Goal: Task Accomplishment & Management: Complete application form

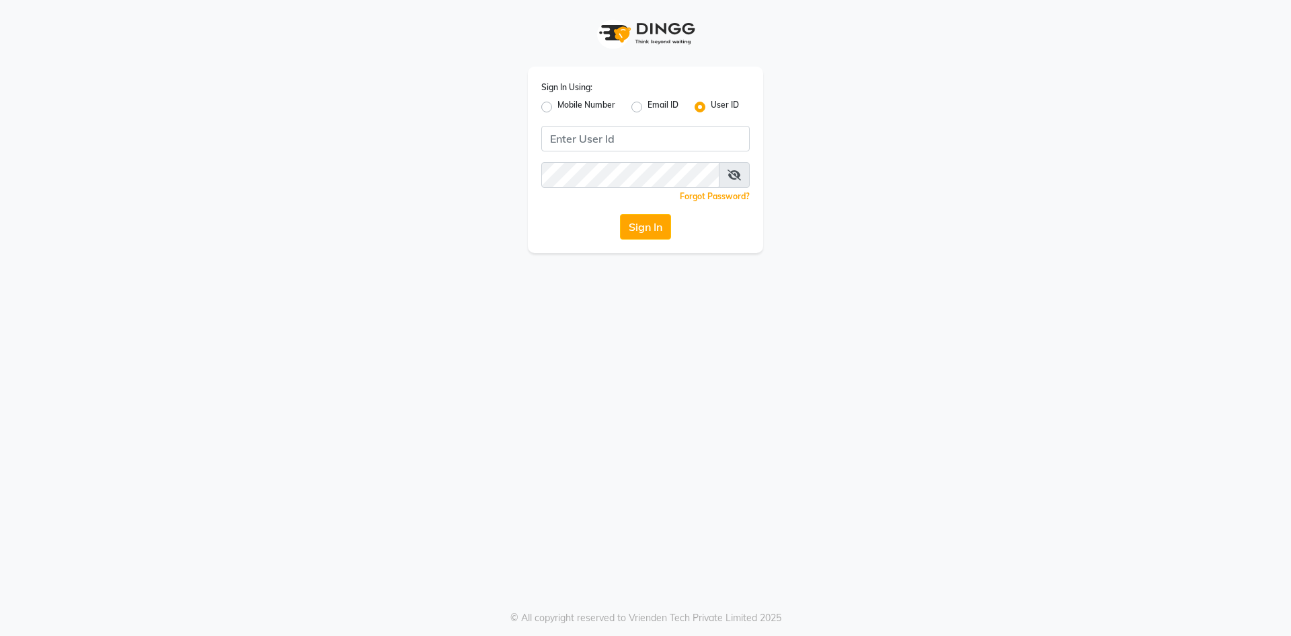
click at [558, 106] on label "Mobile Number" at bounding box center [587, 107] width 58 height 16
click at [558, 106] on input "Mobile Number" at bounding box center [562, 103] width 9 height 9
radio input "true"
radio input "false"
click at [628, 146] on input "Username" at bounding box center [668, 139] width 163 height 26
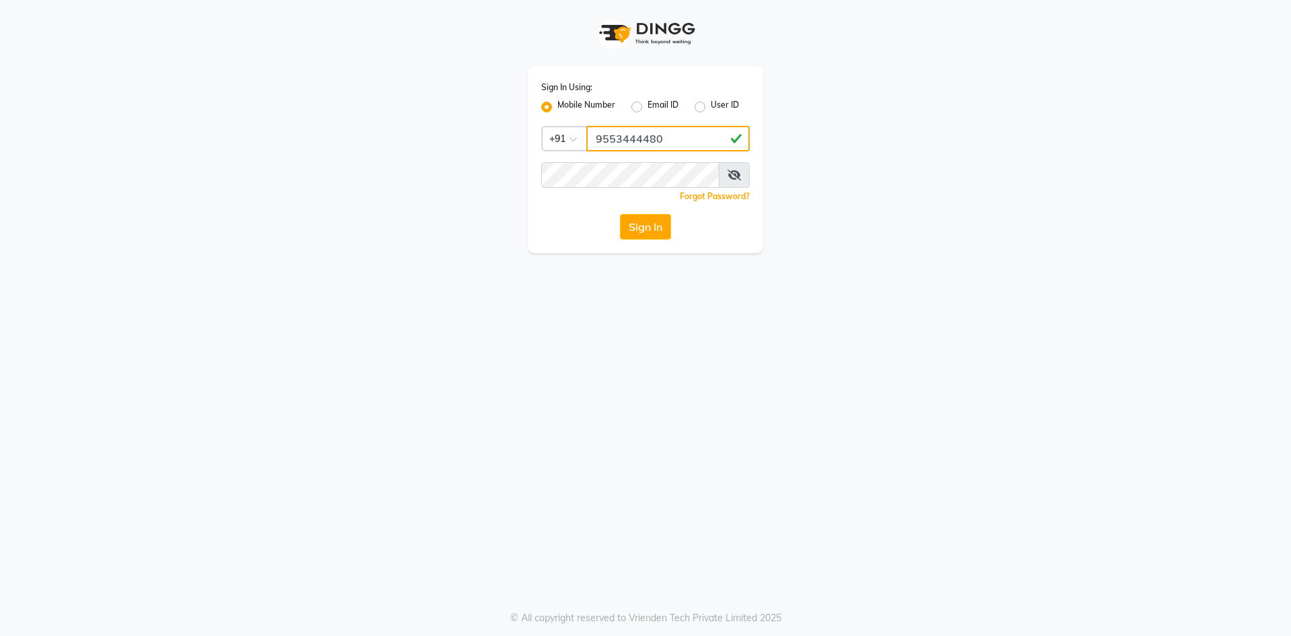
type input "9553444480"
click at [620, 214] on button "Sign In" at bounding box center [645, 227] width 51 height 26
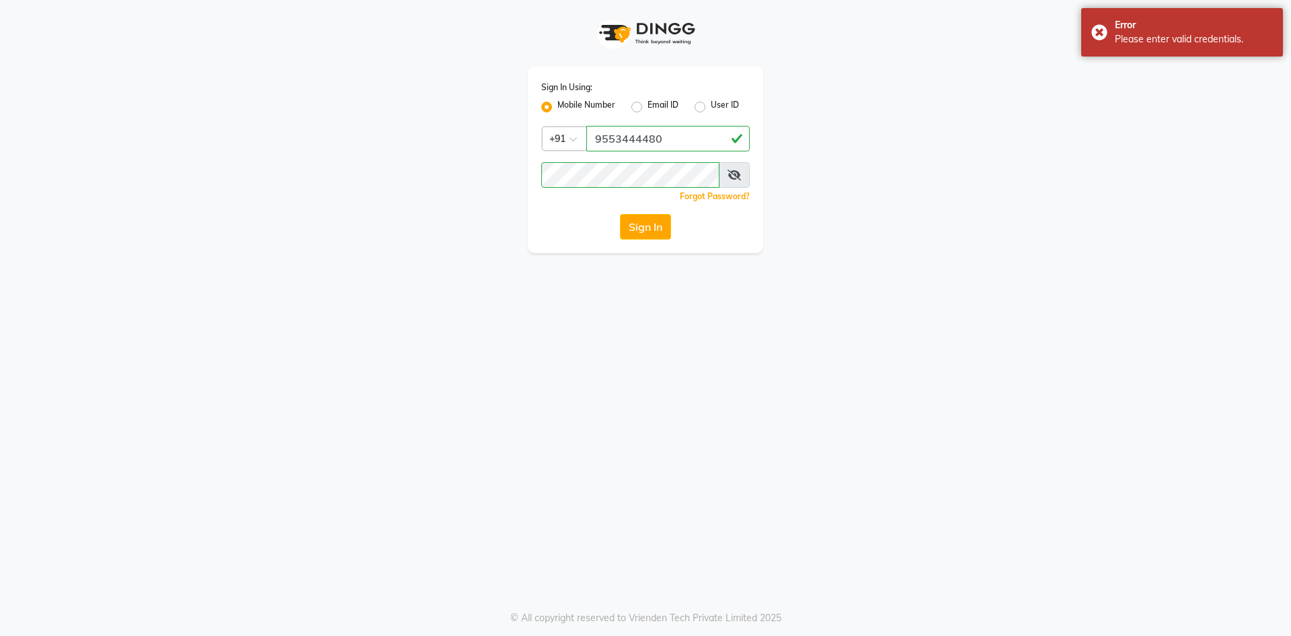
click at [730, 171] on icon at bounding box center [734, 175] width 13 height 11
click at [620, 214] on button "Sign In" at bounding box center [645, 227] width 51 height 26
click at [658, 222] on button "Sign In" at bounding box center [645, 227] width 51 height 26
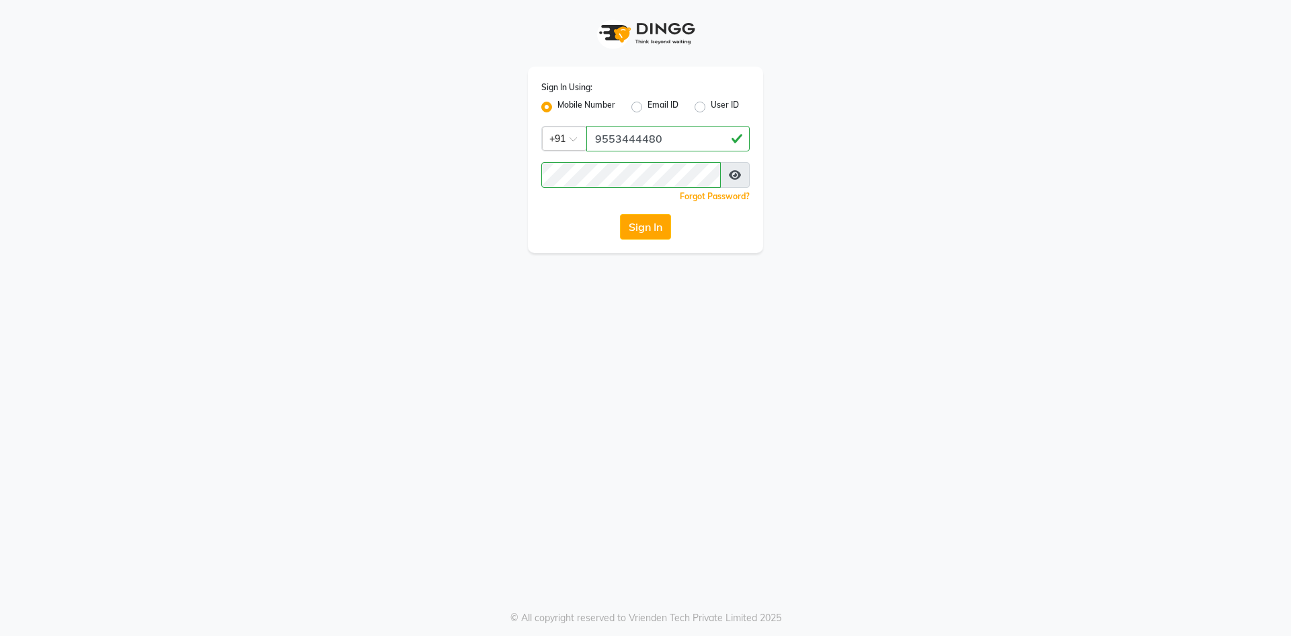
click at [1094, 270] on div "Sign In Using: Mobile Number Email ID User ID Country Code × +91 9553444480 Rem…" at bounding box center [645, 318] width 1291 height 636
click at [645, 137] on input "Username" at bounding box center [668, 139] width 163 height 26
type input "9553444480"
click at [620, 214] on button "Sign In" at bounding box center [645, 227] width 51 height 26
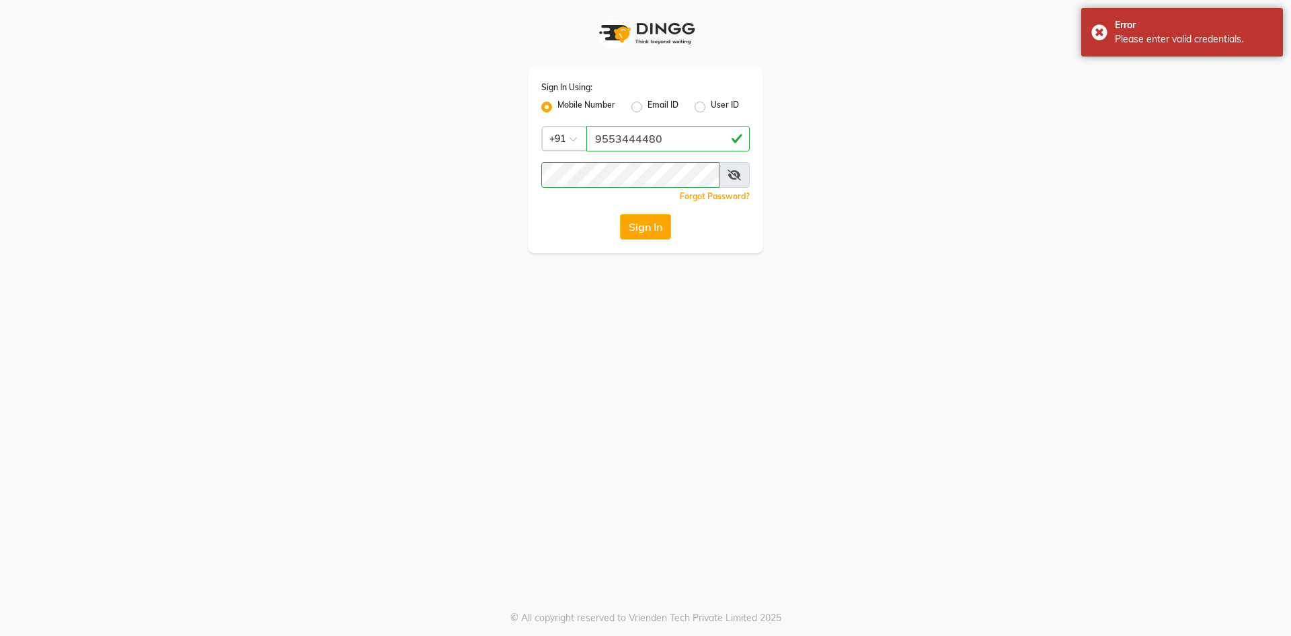
click at [728, 170] on icon at bounding box center [734, 175] width 13 height 11
click at [620, 214] on button "Sign In" at bounding box center [645, 227] width 51 height 26
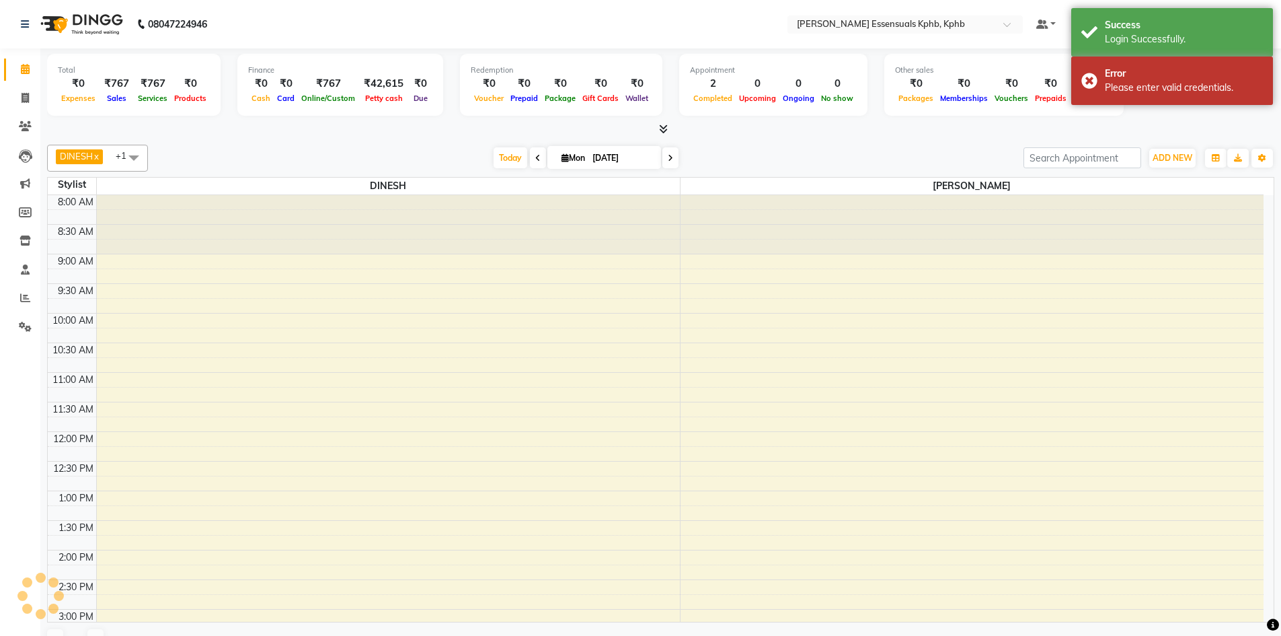
scroll to position [211, 0]
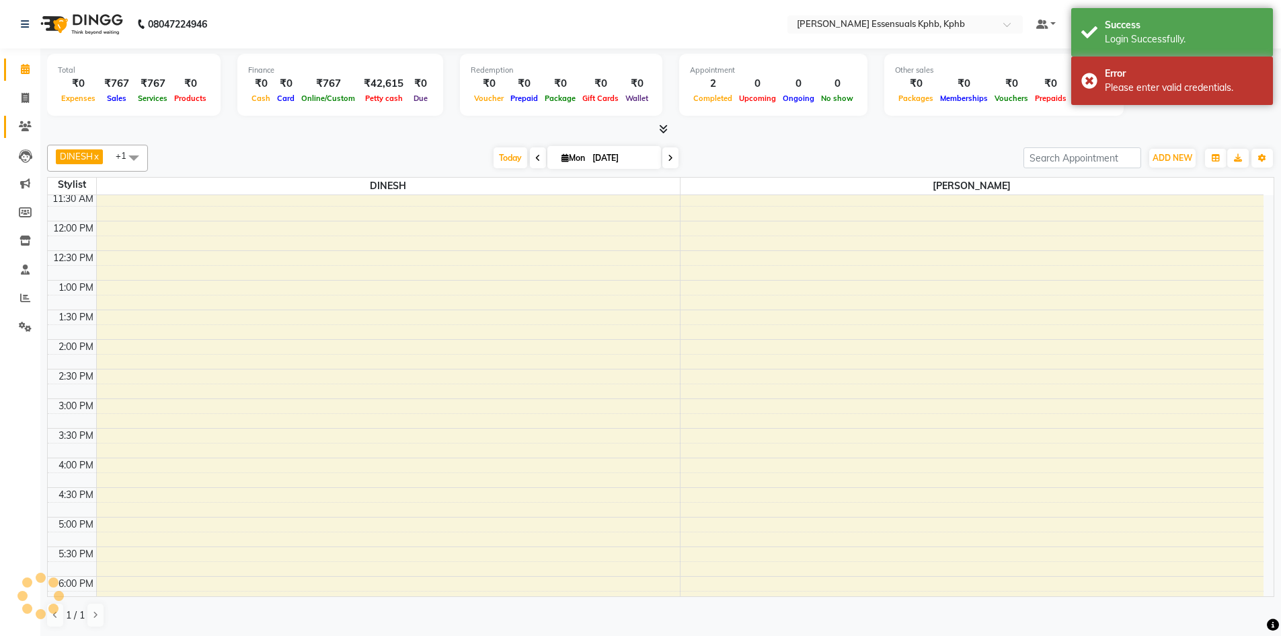
select select "en"
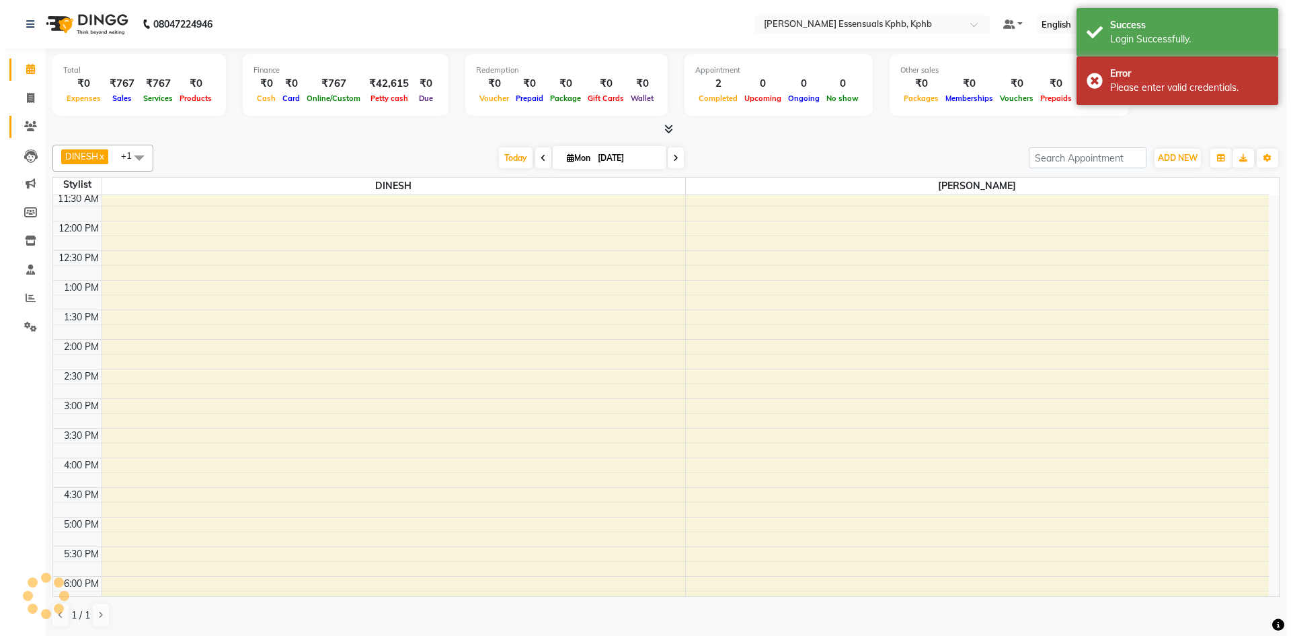
scroll to position [0, 0]
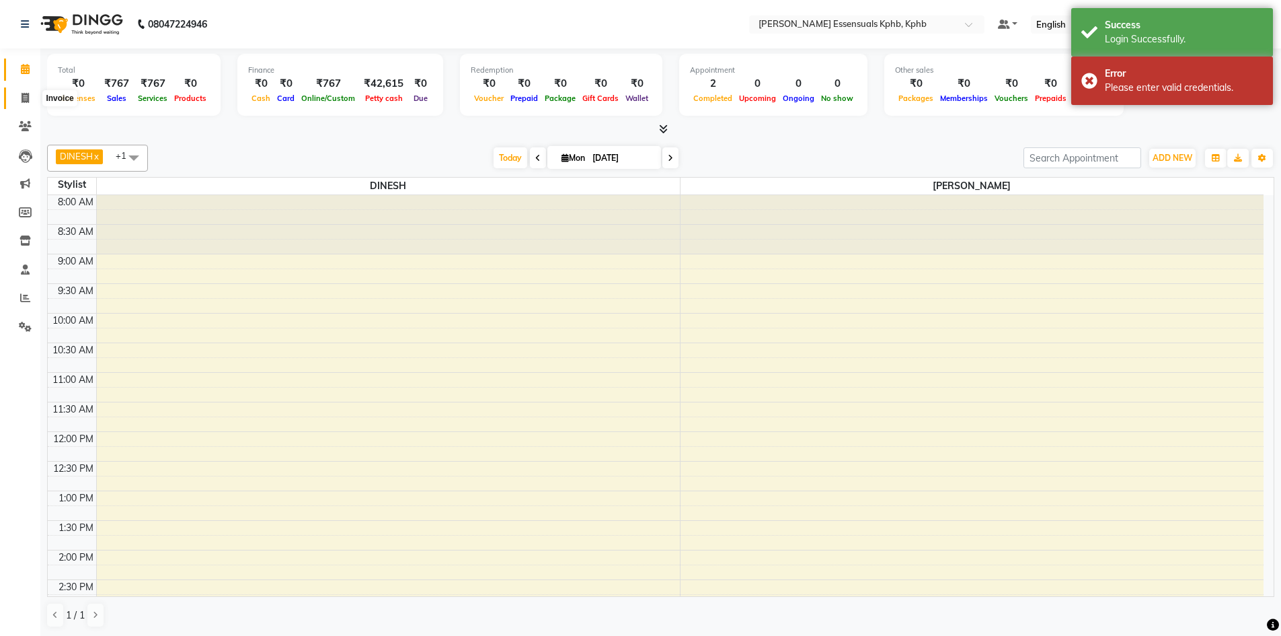
click at [24, 99] on icon at bounding box center [25, 98] width 7 height 10
select select "service"
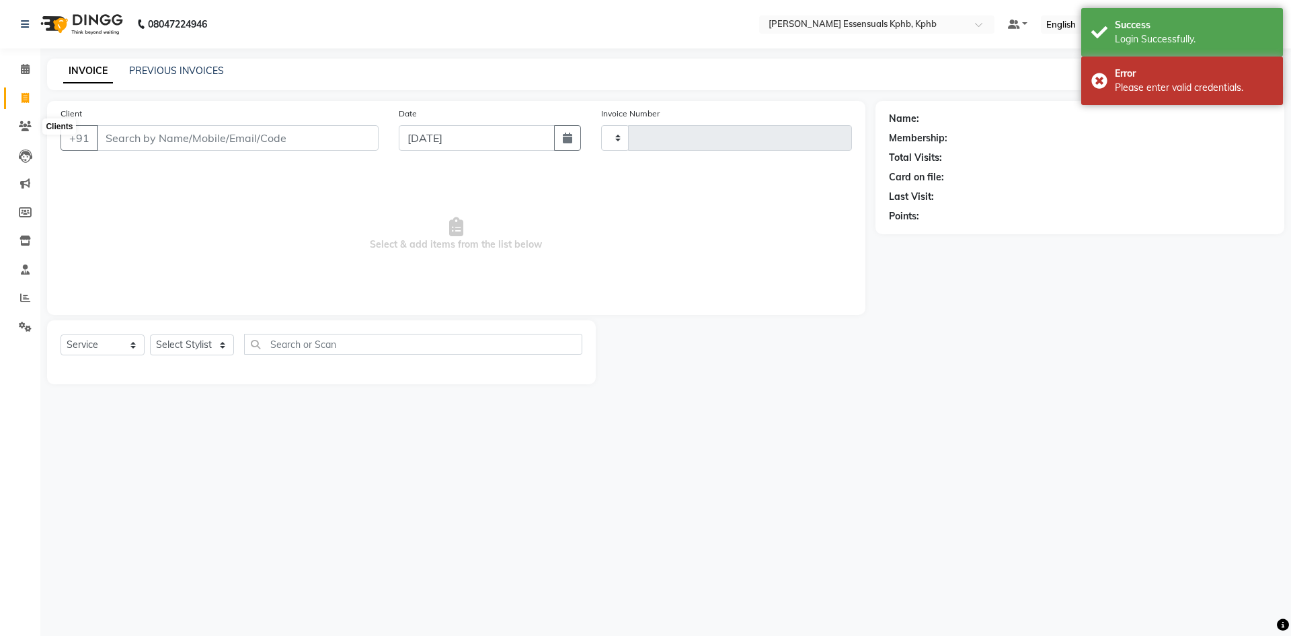
type input "1389"
select select "5938"
click at [190, 343] on select "Select Stylist" at bounding box center [192, 344] width 84 height 21
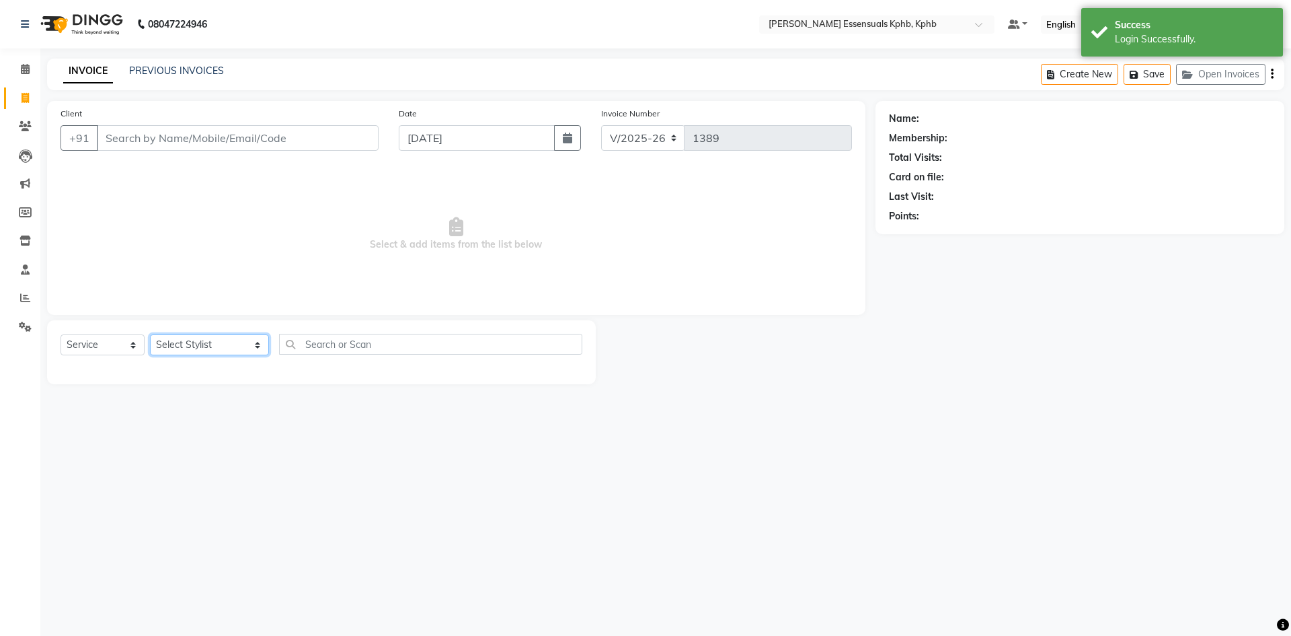
select select "68595"
click at [150, 334] on select "Select Stylist [PERSON_NAME] KPHB ASSISTANT MANAGER [PERSON_NAME] [PERSON_NAME]…" at bounding box center [209, 344] width 119 height 21
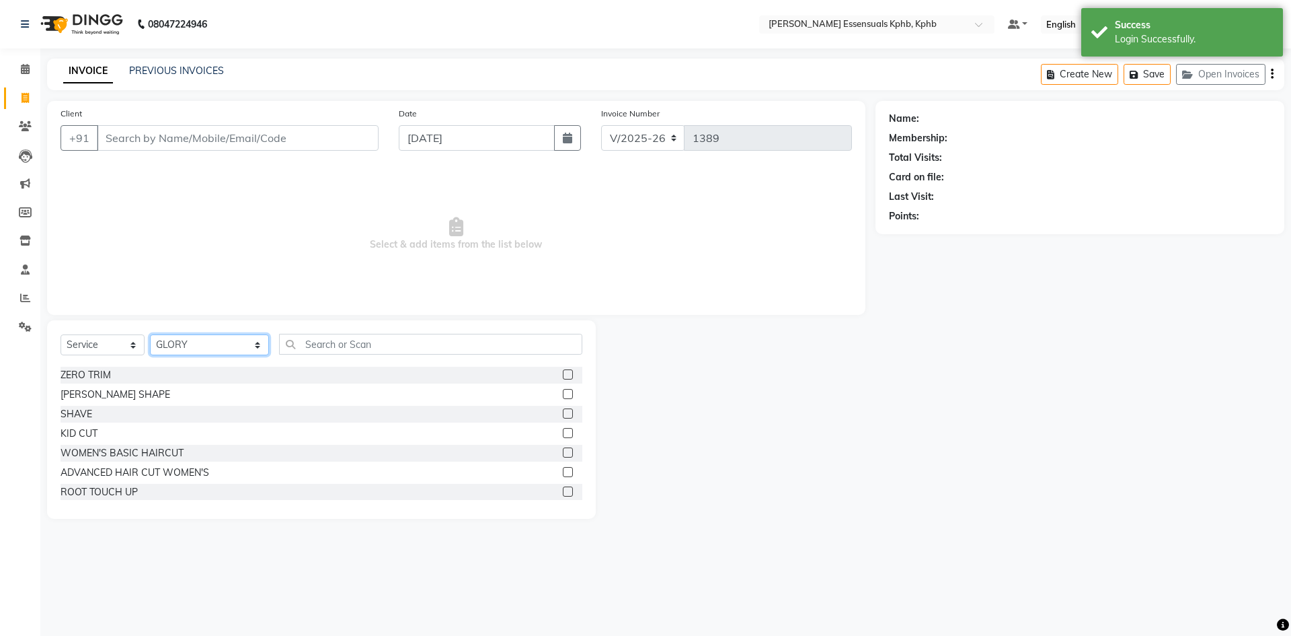
scroll to position [67, 0]
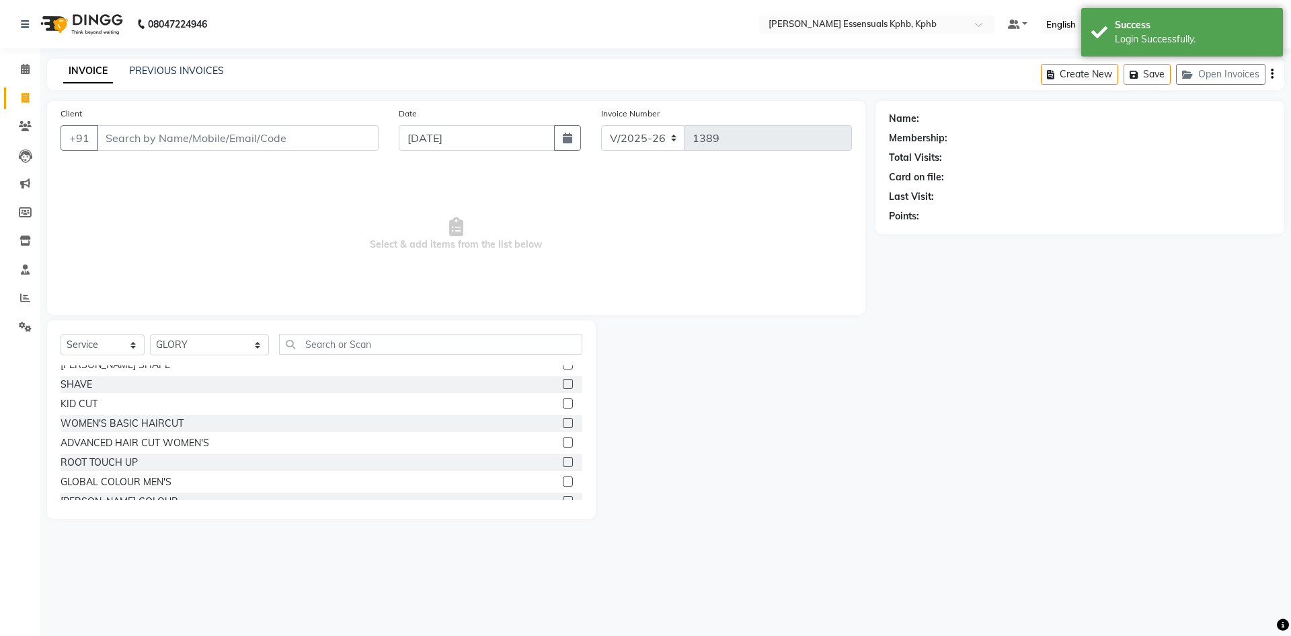
click at [563, 444] on label at bounding box center [568, 442] width 10 height 10
click at [563, 444] on input "checkbox" at bounding box center [567, 443] width 9 height 9
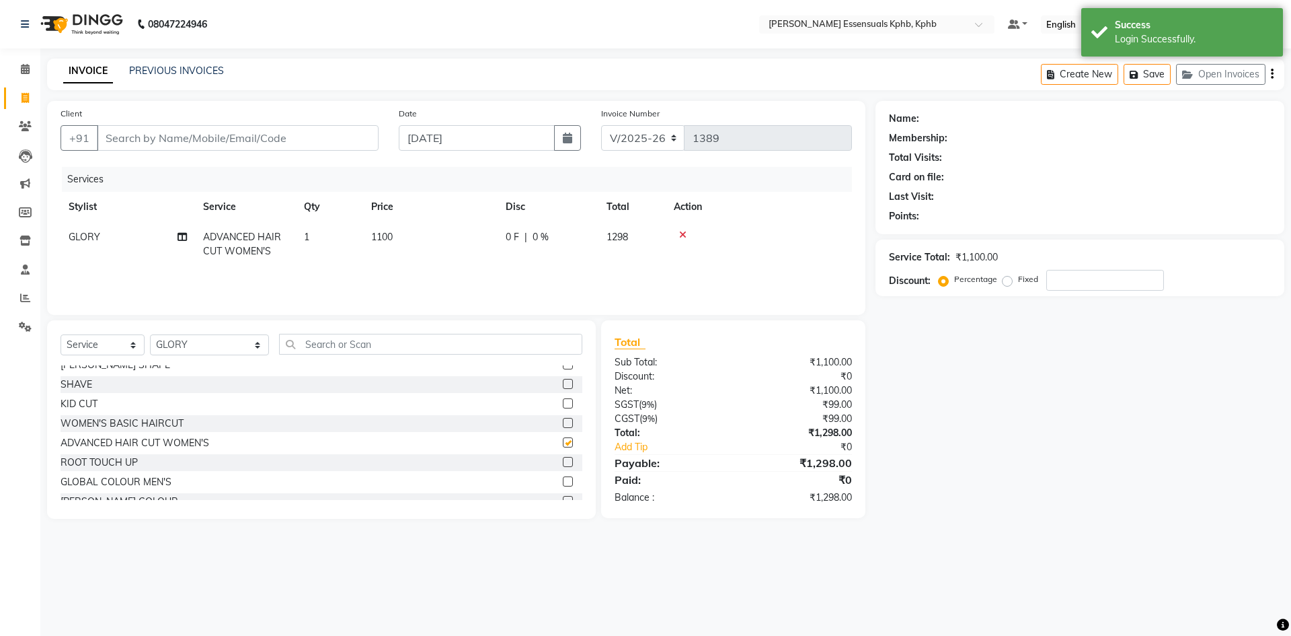
checkbox input "false"
click at [233, 346] on select "Select Stylist [PERSON_NAME] KPHB ASSISTANT MANAGER [PERSON_NAME] [PERSON_NAME]…" at bounding box center [209, 344] width 119 height 21
click at [367, 352] on input "text" at bounding box center [430, 344] width 303 height 21
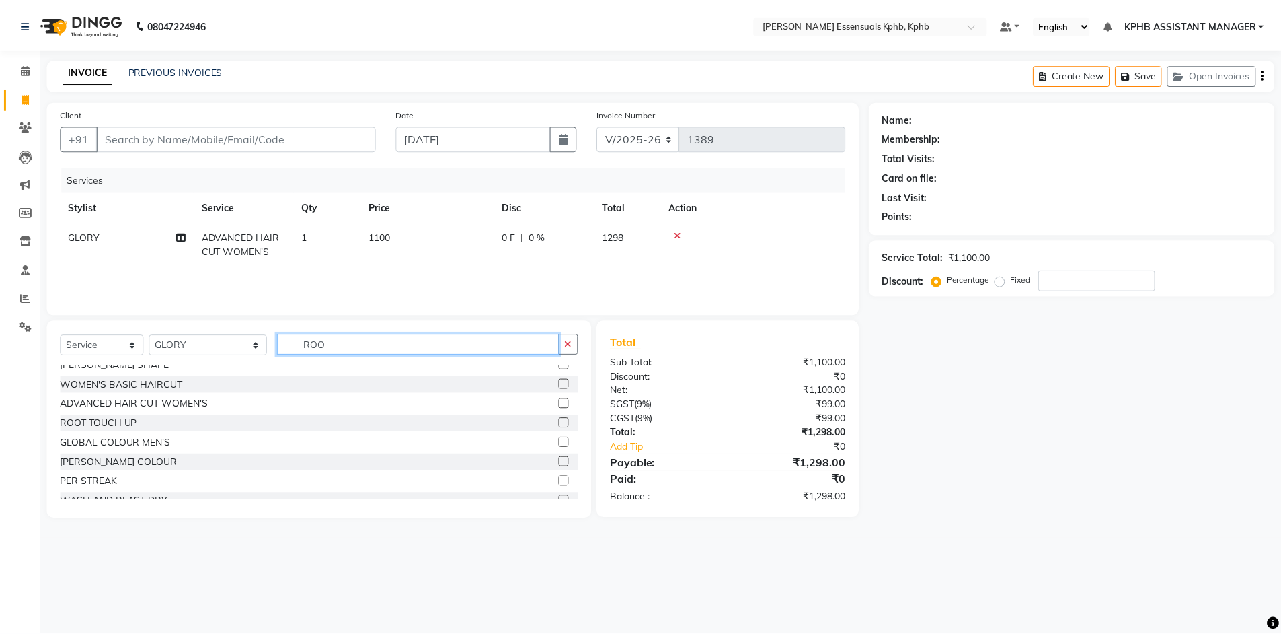
scroll to position [0, 0]
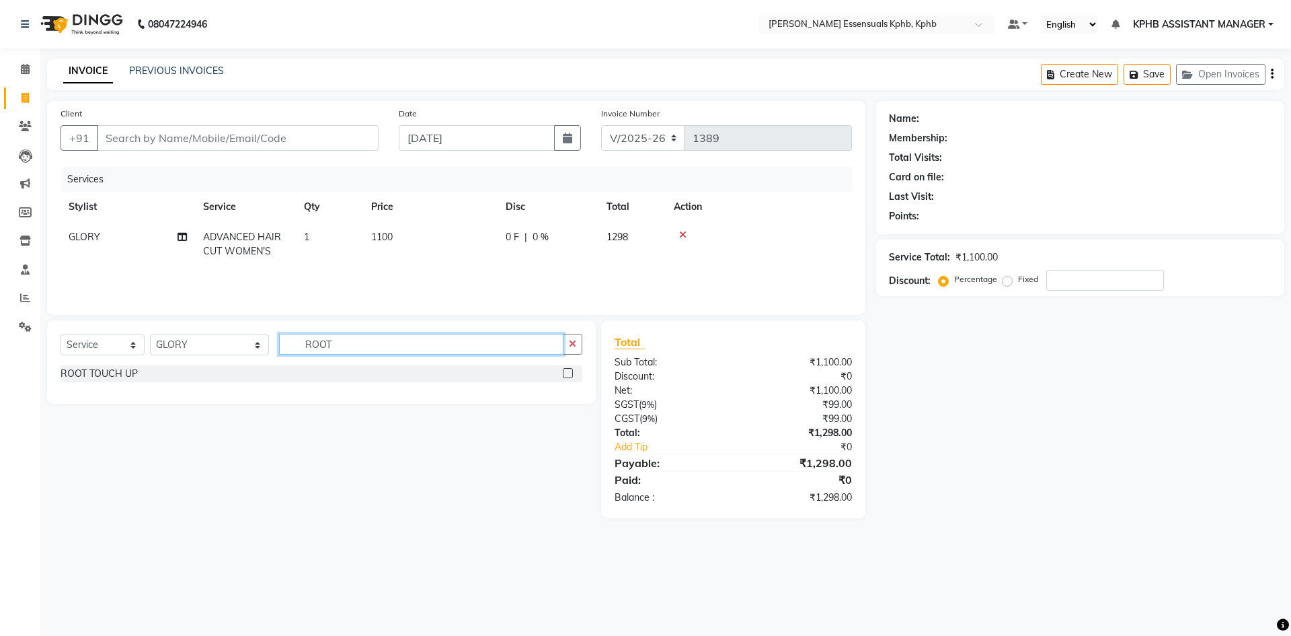
type input "ROOT"
click at [563, 371] on label at bounding box center [568, 373] width 10 height 10
click at [563, 371] on input "checkbox" at bounding box center [567, 373] width 9 height 9
checkbox input "true"
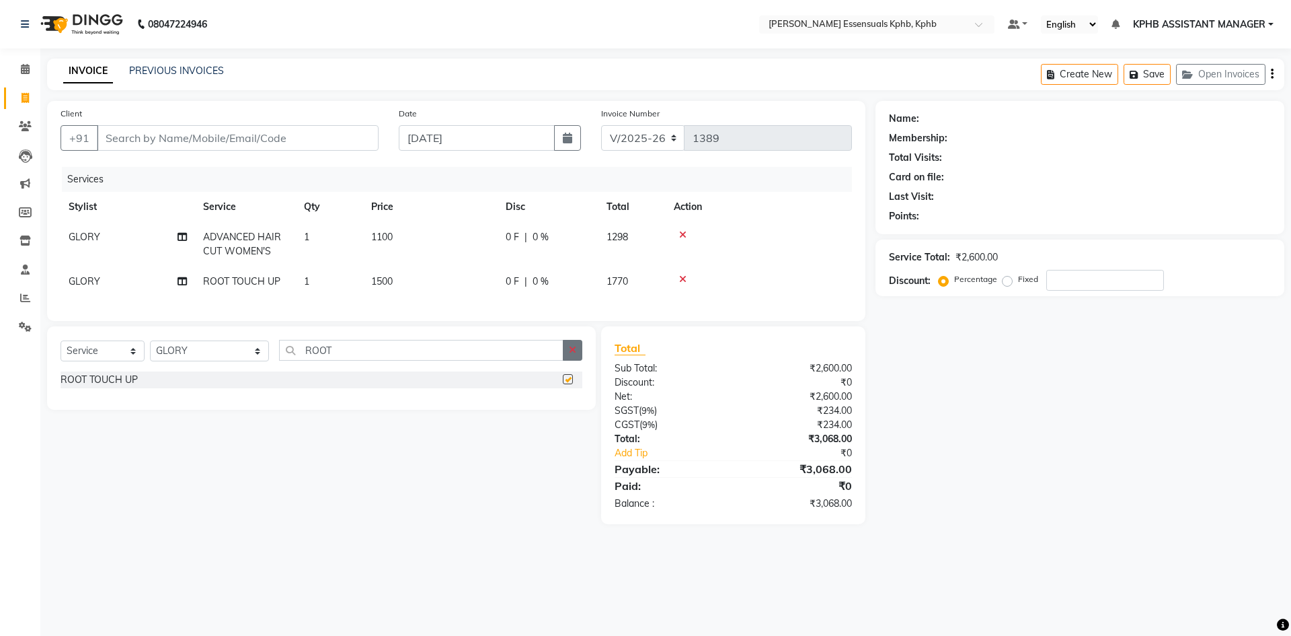
click at [580, 357] on button "button" at bounding box center [573, 350] width 20 height 21
checkbox input "false"
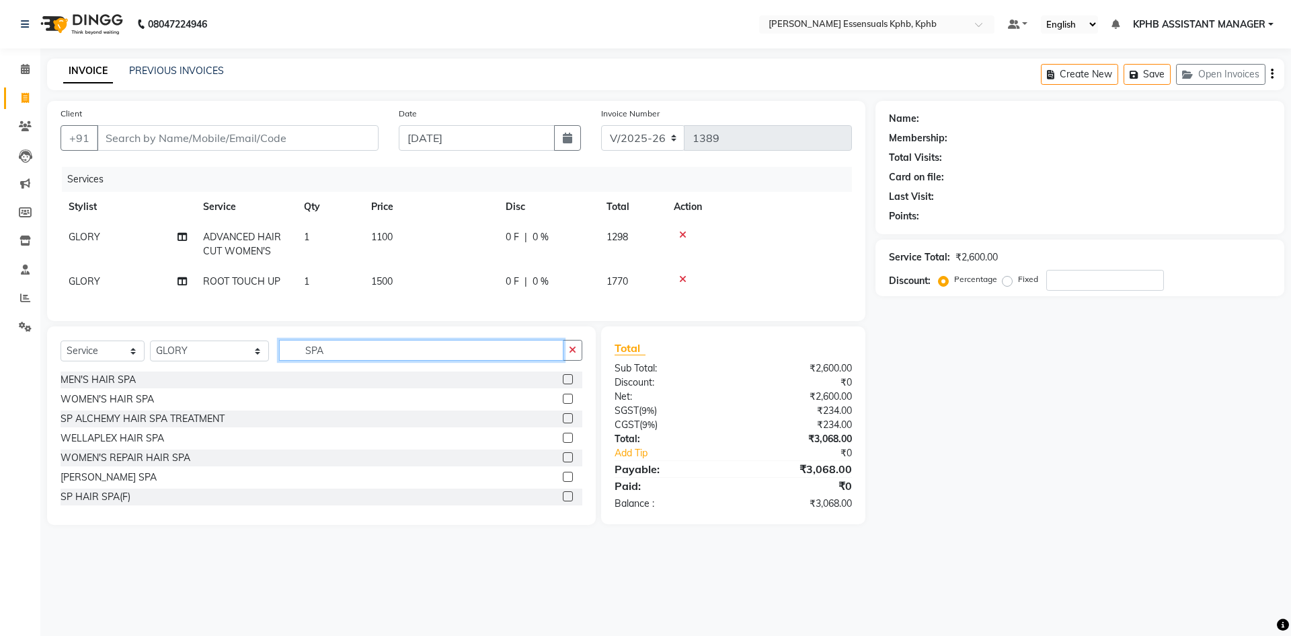
type input "SPA"
click at [563, 422] on div at bounding box center [573, 418] width 20 height 17
click at [563, 423] on label at bounding box center [568, 418] width 10 height 10
click at [563, 423] on input "checkbox" at bounding box center [567, 418] width 9 height 9
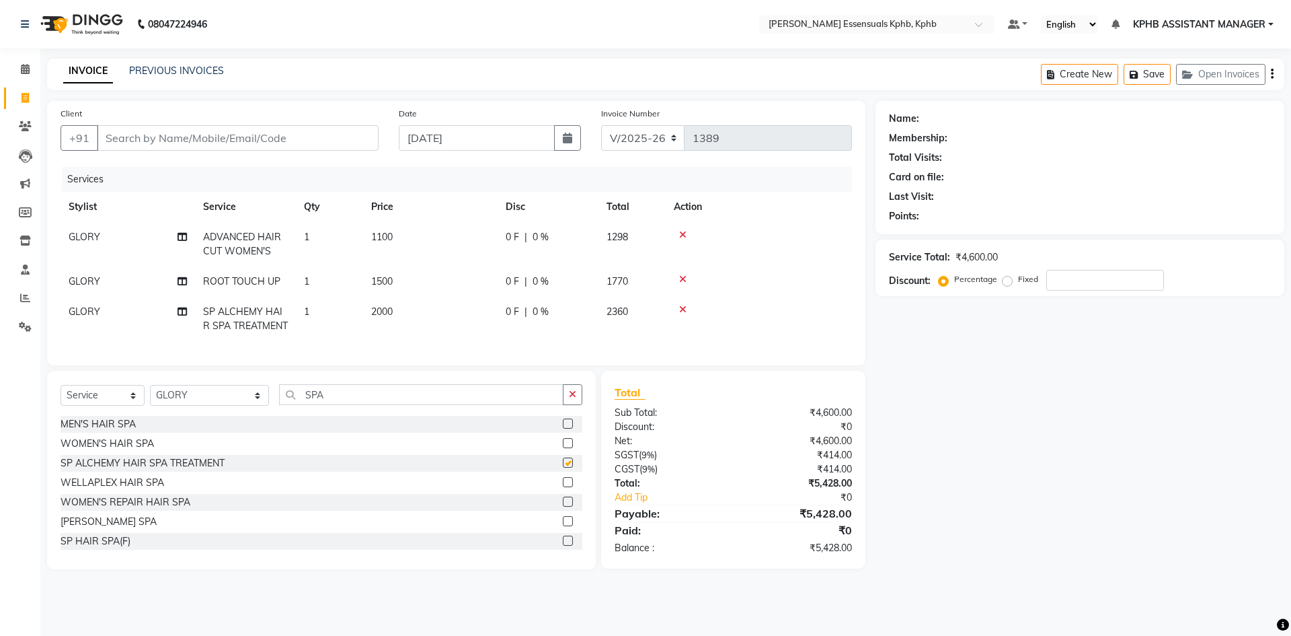
checkbox input "false"
click at [387, 309] on span "2000" at bounding box center [382, 311] width 22 height 12
select select "68595"
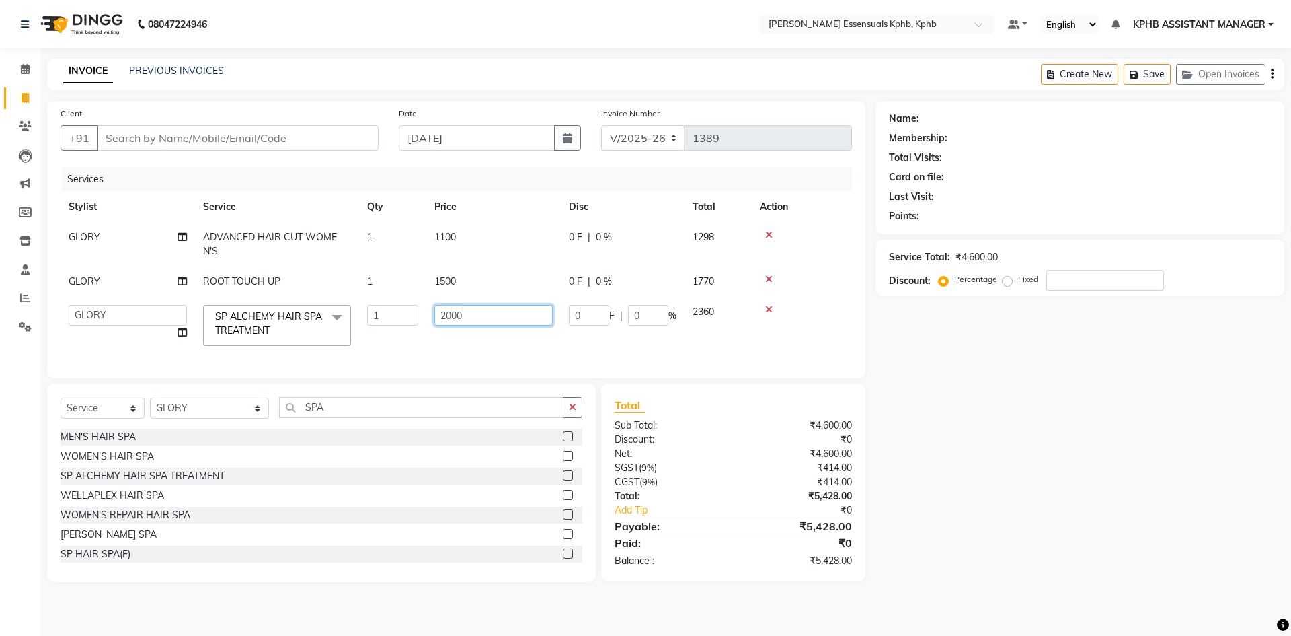
drag, startPoint x: 524, startPoint y: 308, endPoint x: 0, endPoint y: 373, distance: 527.9
click at [0, 374] on app-home "08047224946 Select Location × Toni&guy Essensuals Kphb, Kphb Default Panel My P…" at bounding box center [645, 301] width 1291 height 602
type input "3000"
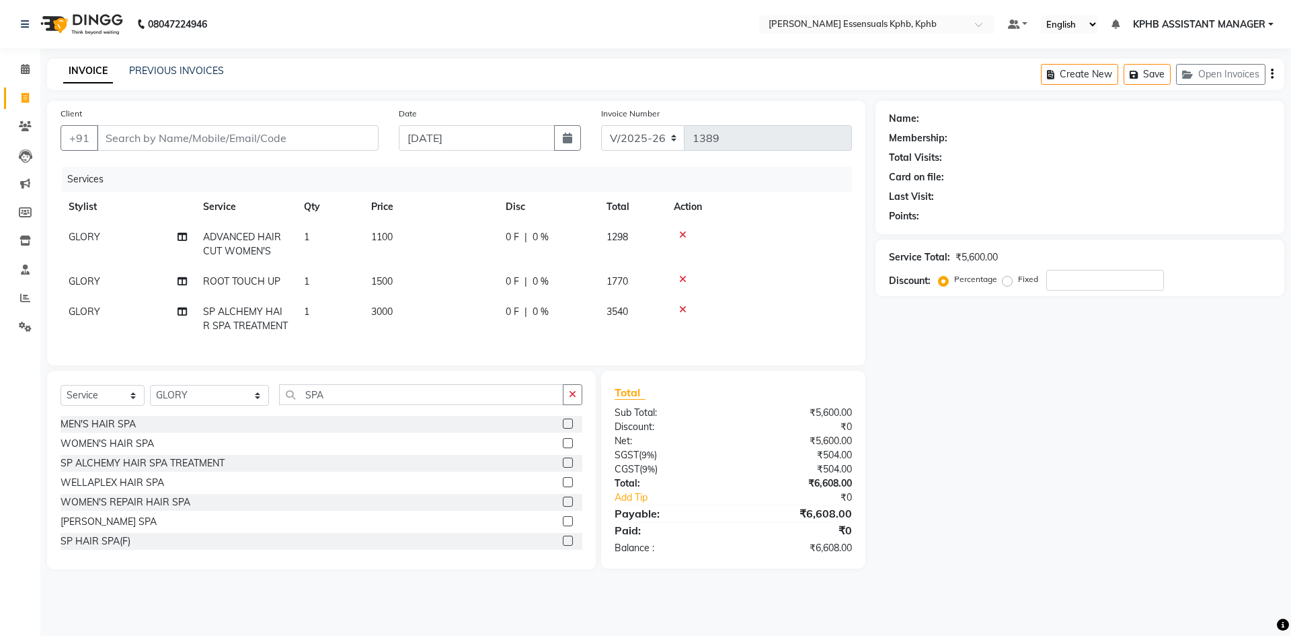
click at [658, 534] on div "Total Sub Total: ₹5,600.00 Discount: ₹0 Net: ₹5,600.00 SGST ( 9% ) ₹504.00 CGST…" at bounding box center [733, 469] width 237 height 171
click at [365, 229] on td "1100" at bounding box center [430, 244] width 135 height 44
select select "68595"
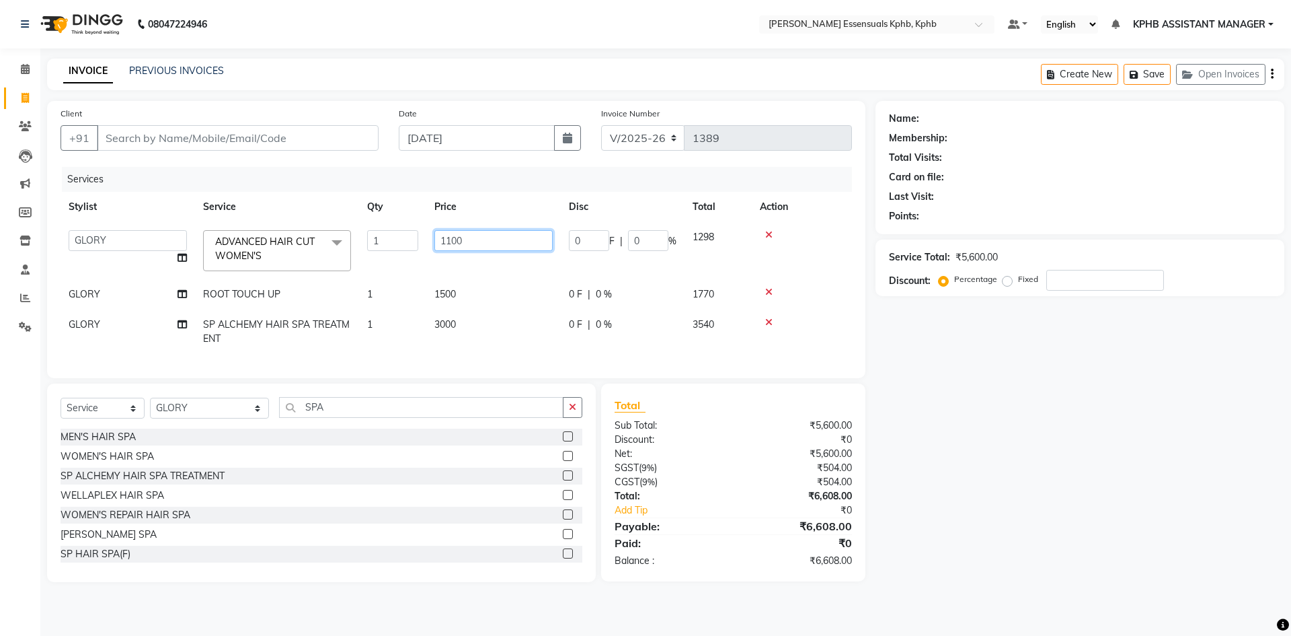
drag, startPoint x: 509, startPoint y: 250, endPoint x: 0, endPoint y: 194, distance: 511.6
click at [0, 194] on app-home "08047224946 Select Location × Toni&guy Essensuals Kphb, Kphb Default Panel My P…" at bounding box center [645, 301] width 1291 height 602
type input "1300"
click at [801, 531] on div "₹6,608.00" at bounding box center [797, 526] width 128 height 16
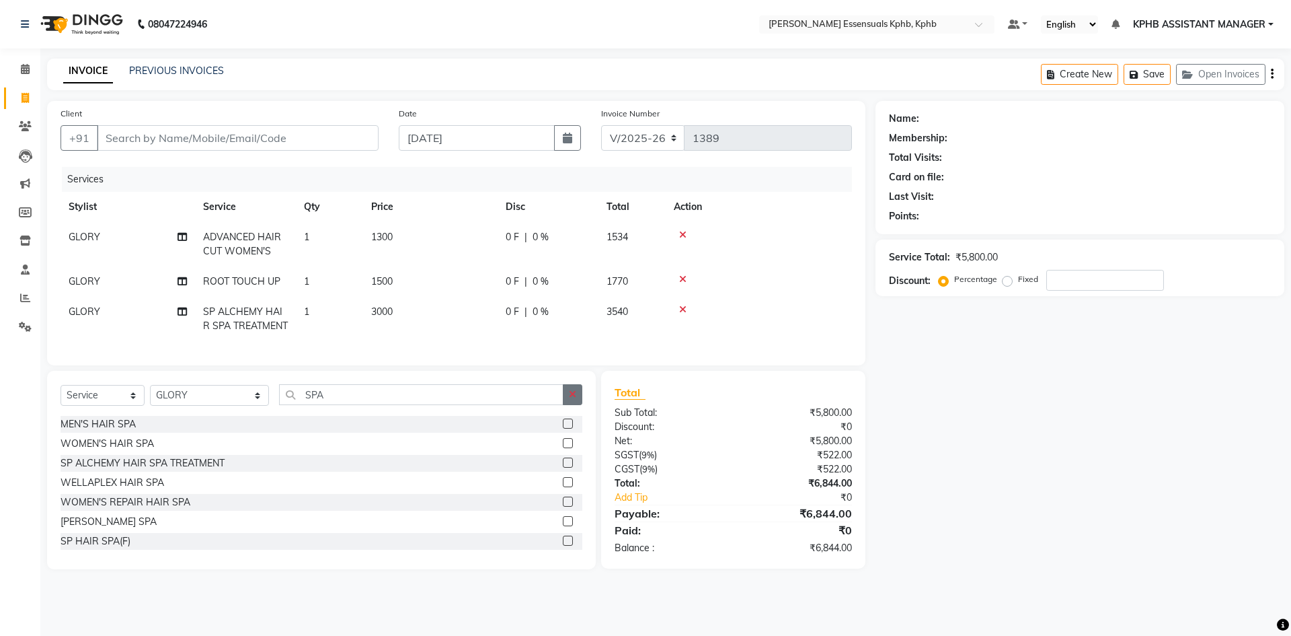
click at [568, 405] on button "button" at bounding box center [573, 394] width 20 height 21
type input "FULL"
click at [563, 467] on label at bounding box center [568, 462] width 10 height 10
click at [563, 467] on input "checkbox" at bounding box center [567, 463] width 9 height 9
checkbox input "true"
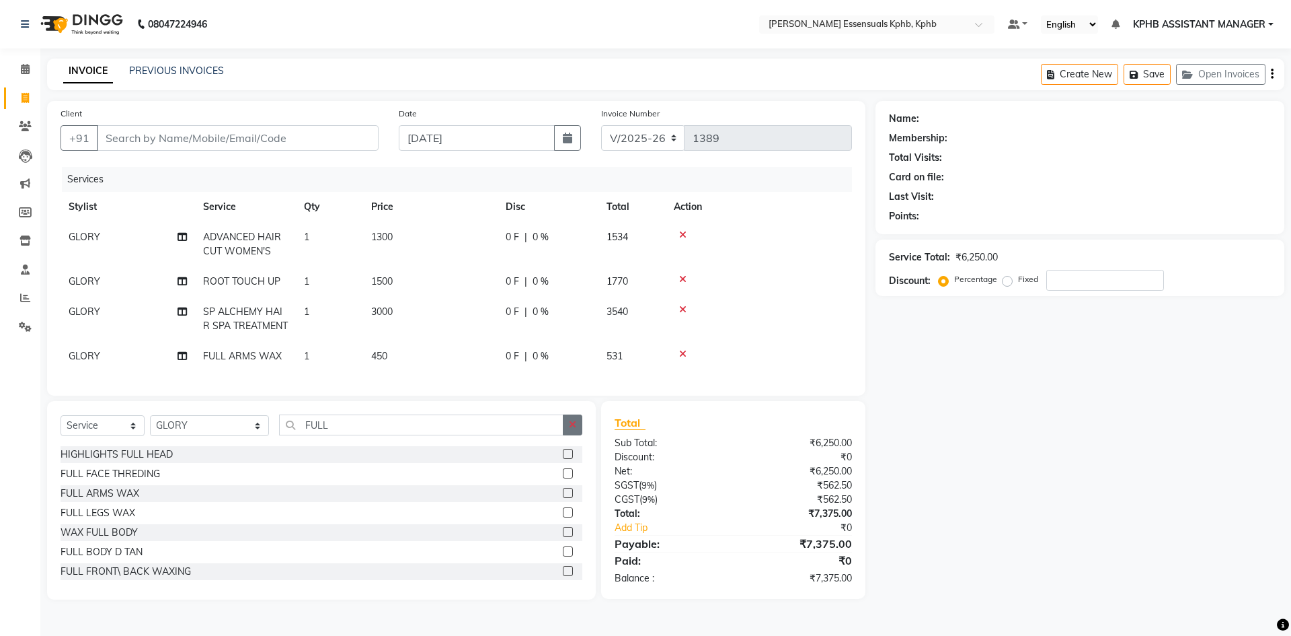
click at [572, 429] on icon "button" at bounding box center [572, 424] width 7 height 9
click at [498, 425] on input "text" at bounding box center [430, 424] width 303 height 21
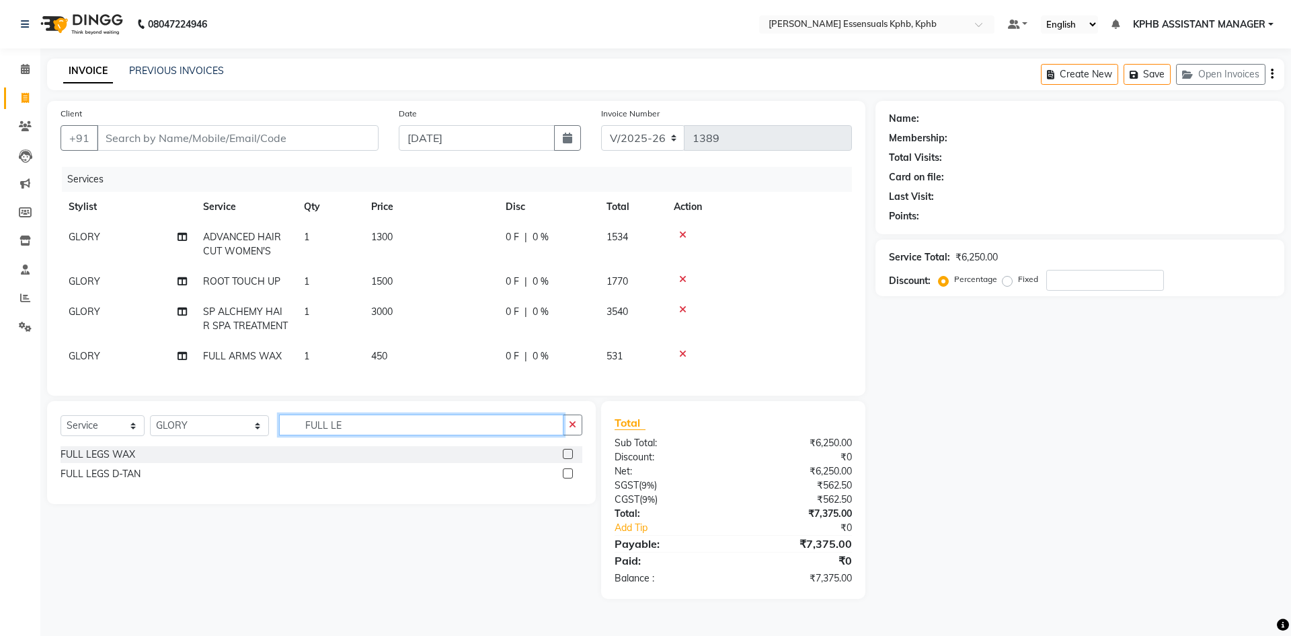
type input "FULL LE"
click at [570, 459] on label at bounding box center [568, 454] width 10 height 10
click at [570, 459] on input "checkbox" at bounding box center [567, 454] width 9 height 9
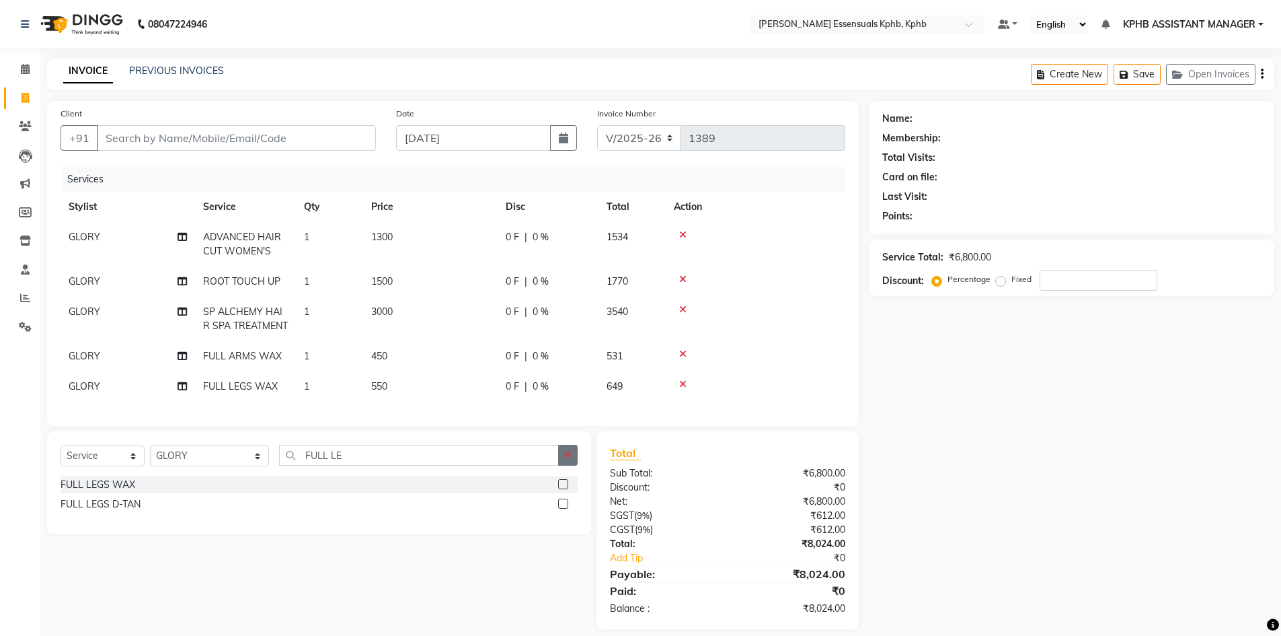
checkbox input "false"
click at [578, 461] on button "button" at bounding box center [568, 455] width 20 height 21
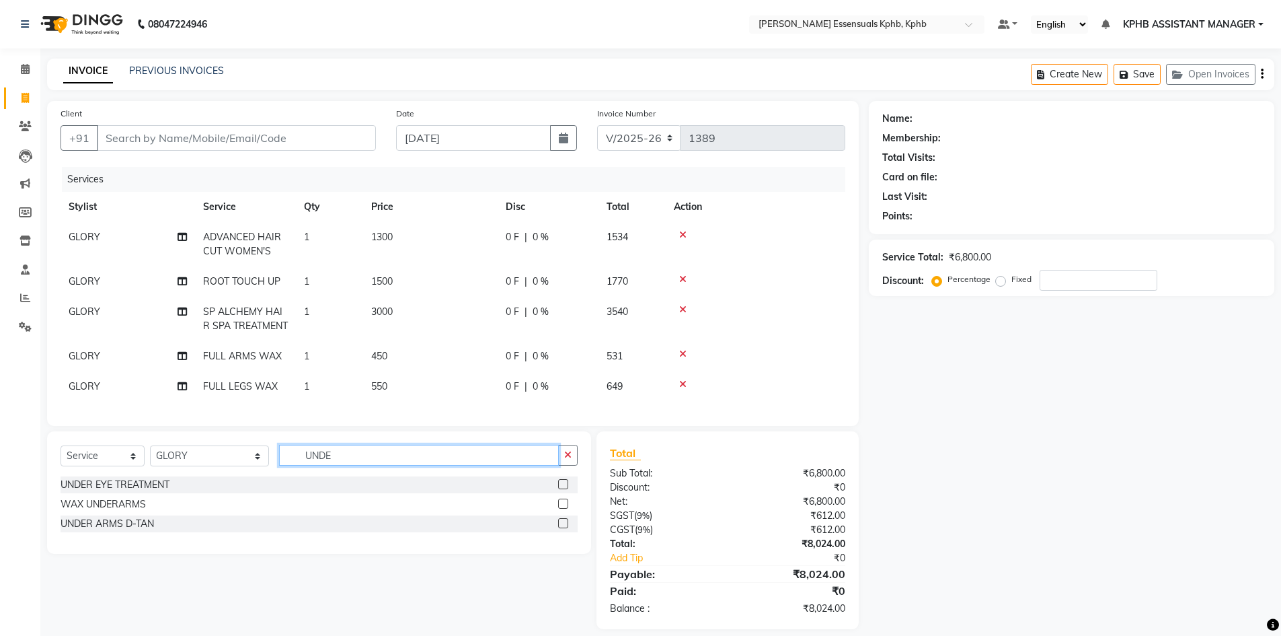
type input "UNDE"
click at [562, 509] on label at bounding box center [563, 503] width 10 height 10
click at [562, 509] on input "checkbox" at bounding box center [562, 504] width 9 height 9
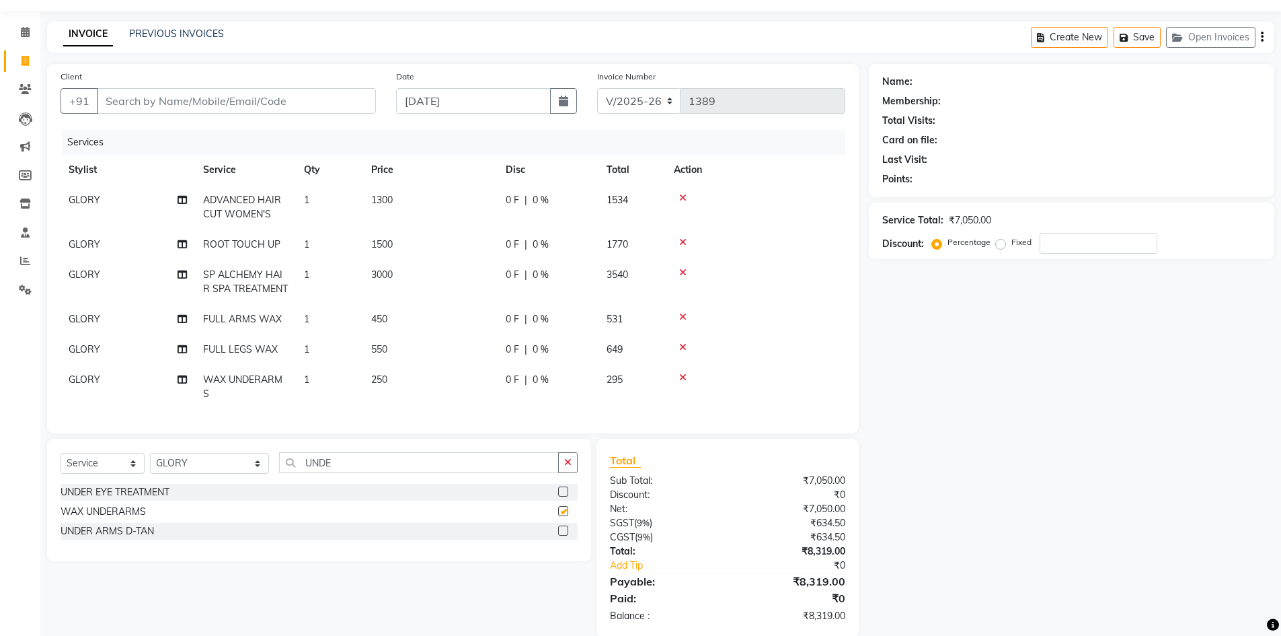
checkbox input "false"
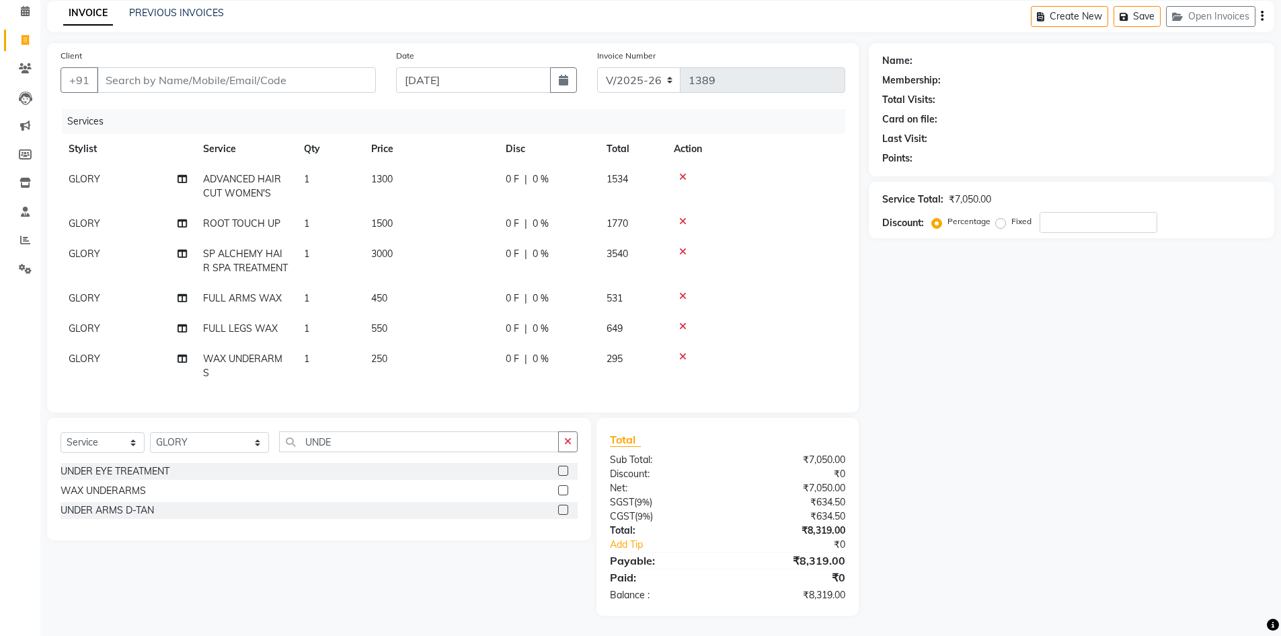
click at [396, 315] on td "550" at bounding box center [430, 328] width 135 height 30
select select "68595"
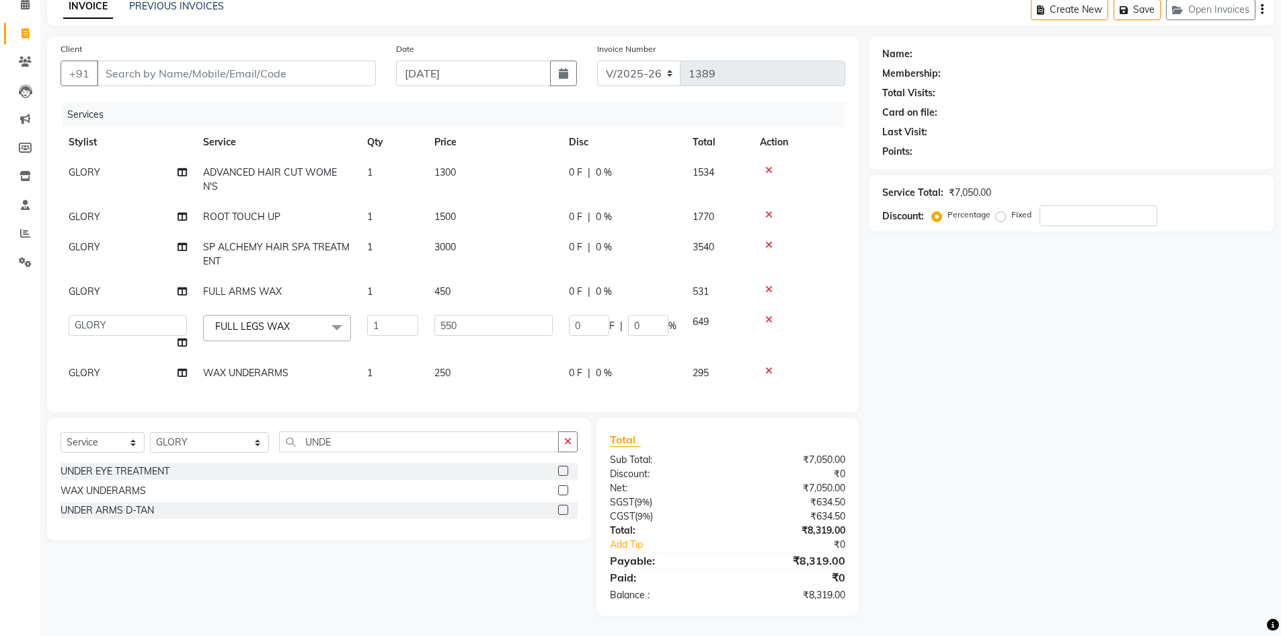
click at [445, 289] on span "450" at bounding box center [443, 291] width 16 height 12
select select "68595"
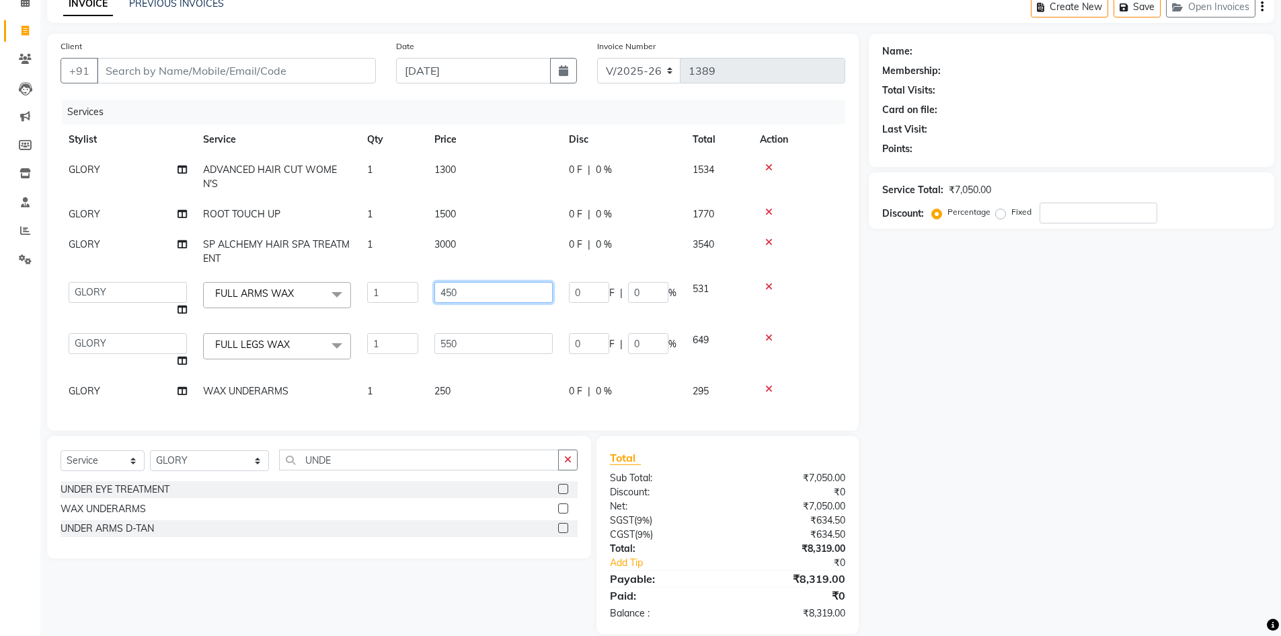
drag, startPoint x: 445, startPoint y: 289, endPoint x: 0, endPoint y: 256, distance: 445.8
click at [0, 254] on app-home "08047224946 Select Location × Toni&guy Essensuals Kphb, Kphb Default Panel My P…" at bounding box center [640, 293] width 1281 height 721
type input "600"
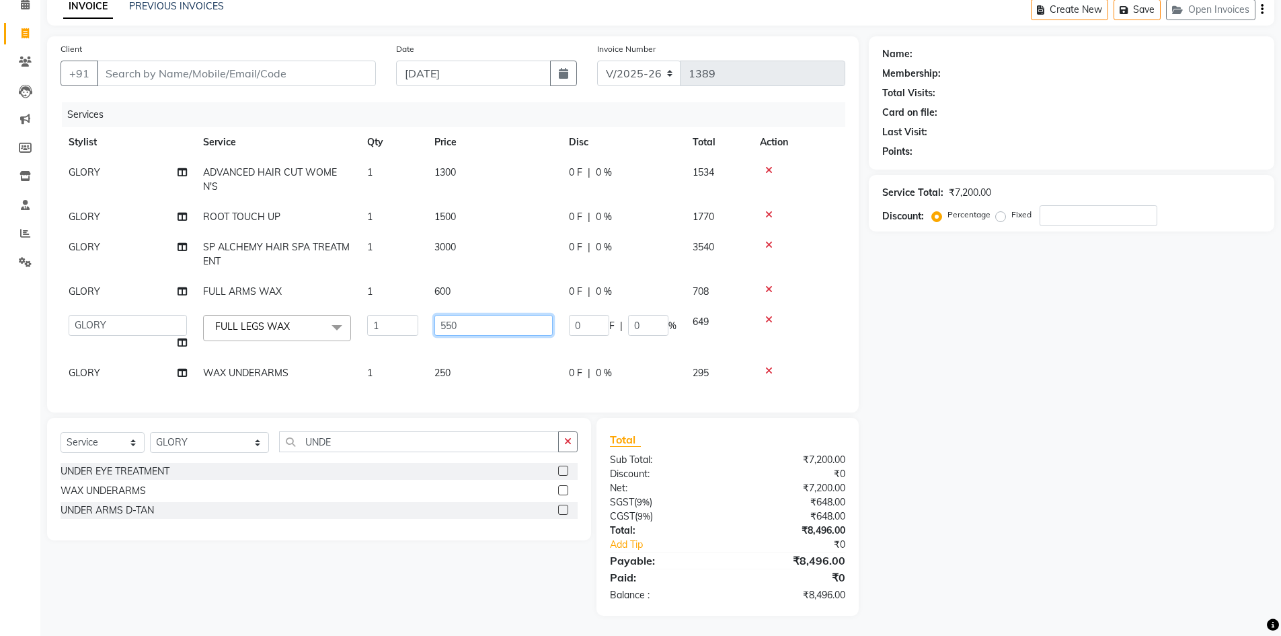
drag, startPoint x: 480, startPoint y: 323, endPoint x: 149, endPoint y: 283, distance: 332.6
click at [149, 283] on tbody "GLORY ADVANCED HAIR CUT WOMEN'S 1 1300 0 F | 0 % 1534 GLORY ROOT TOUCH UP 1 150…" at bounding box center [453, 272] width 785 height 231
type input "1000"
click at [741, 560] on div "₹8,496.00" at bounding box center [792, 560] width 128 height 16
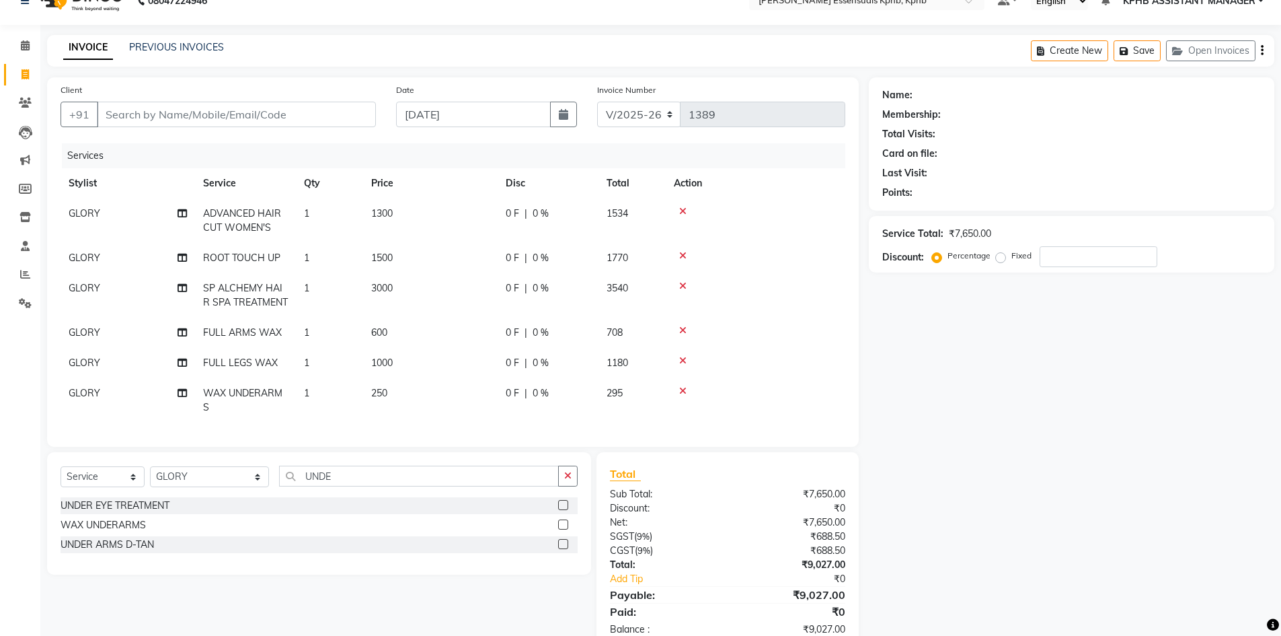
scroll to position [0, 0]
